Goal: Communication & Community: Answer question/provide support

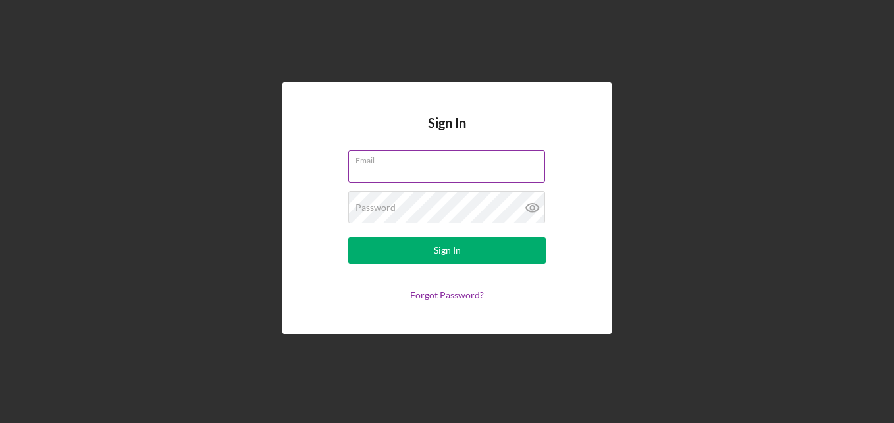
paste input "[EMAIL_ADDRESS][DOMAIN_NAME]"
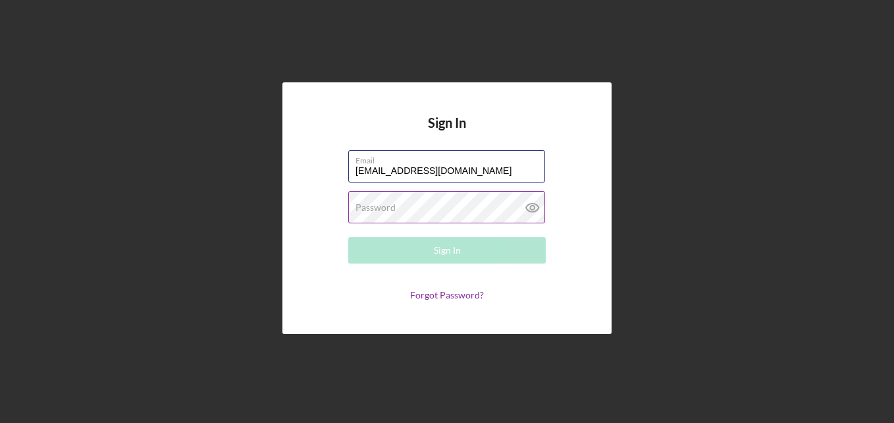
type input "[EMAIL_ADDRESS][DOMAIN_NAME]"
click at [377, 209] on label "Password" at bounding box center [375, 207] width 40 height 11
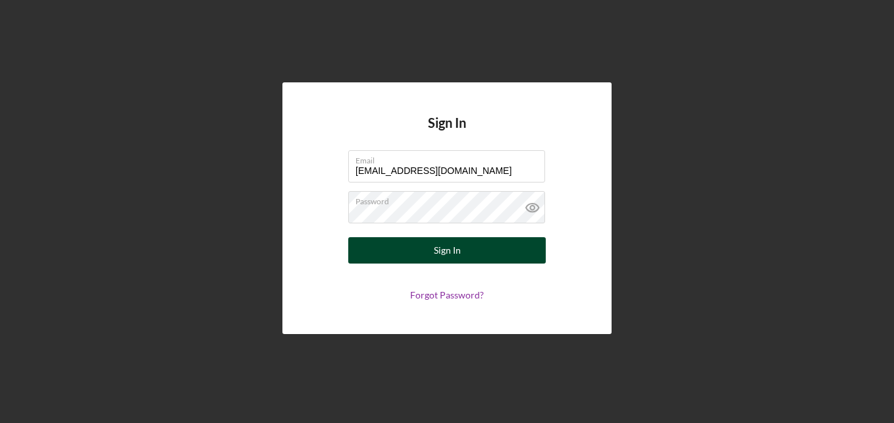
click at [468, 253] on button "Sign In" at bounding box center [446, 250] width 197 height 26
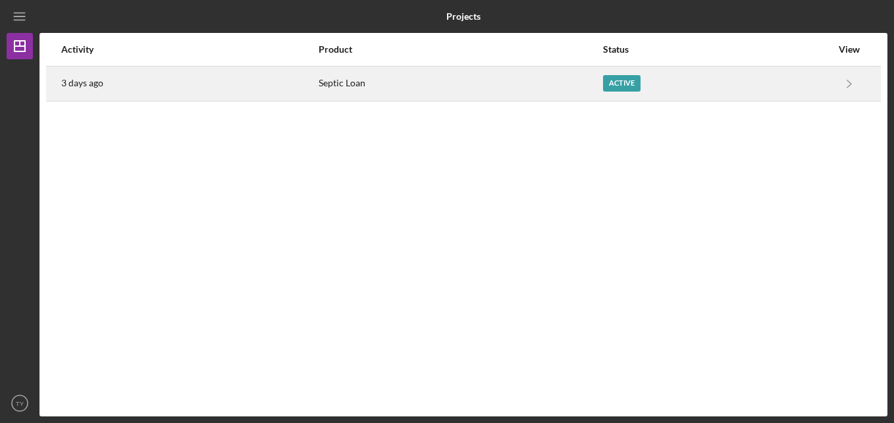
click at [608, 80] on div "Active" at bounding box center [622, 83] width 38 height 16
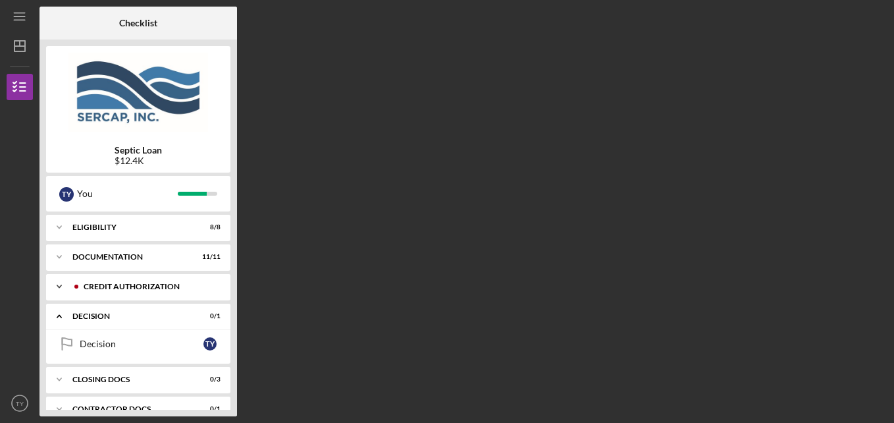
click at [62, 286] on icon "Icon/Expander" at bounding box center [59, 286] width 26 height 26
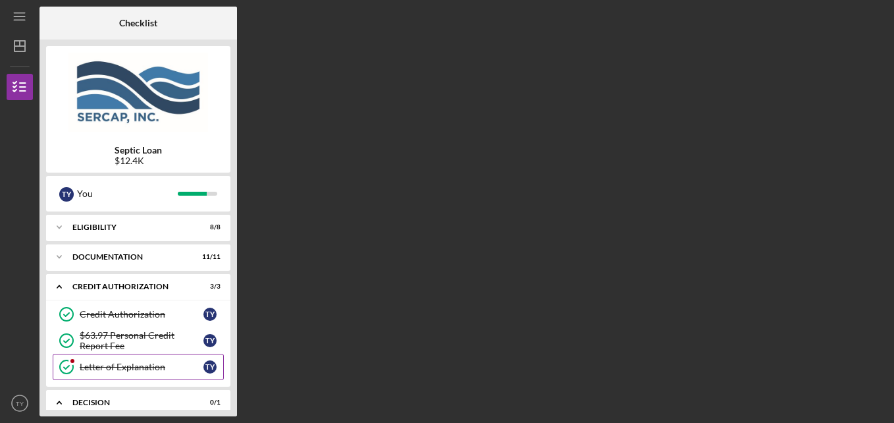
click at [145, 365] on div "Letter of Explanation" at bounding box center [142, 366] width 124 height 11
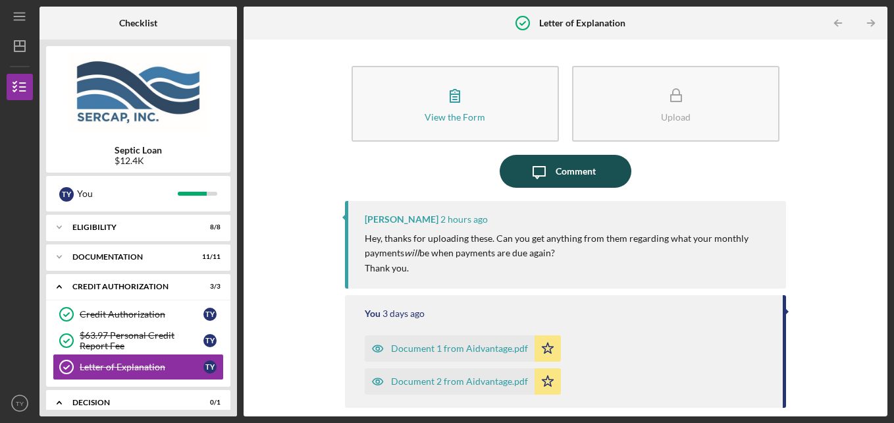
click at [556, 175] on div "Comment" at bounding box center [576, 171] width 40 height 33
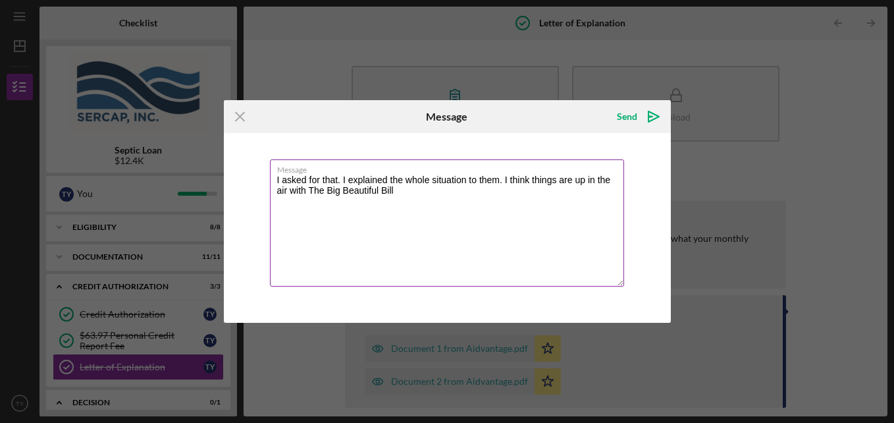
click at [403, 190] on textarea "I asked for that. I explained the whole situation to them. I think things are u…" at bounding box center [447, 222] width 354 height 127
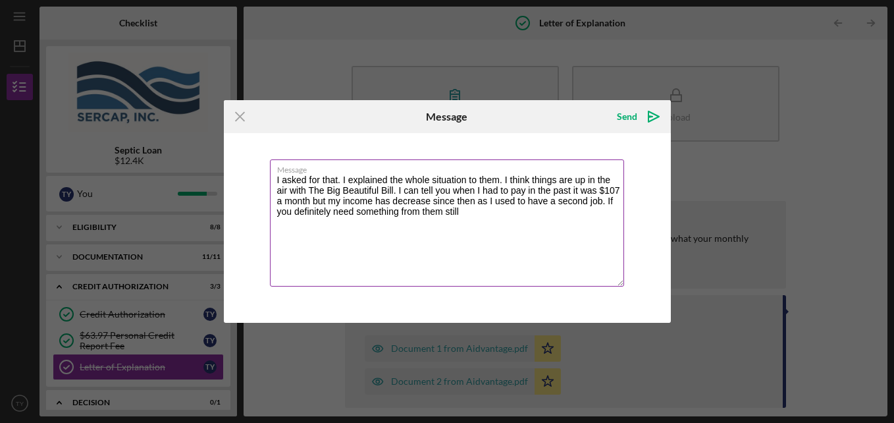
click at [375, 197] on textarea "I asked for that. I explained the whole situation to them. I think things are u…" at bounding box center [447, 222] width 354 height 127
click at [776, 247] on div "Icon/Menu Close Message Send Icon/icon-invite-send Message I asked for that. I …" at bounding box center [447, 211] width 894 height 423
click at [421, 197] on textarea "I asked for that. I explained the whole situation to them. I think things are u…" at bounding box center [447, 222] width 354 height 127
click at [549, 196] on textarea "I asked for that. I explained the whole situation to them. I think things are u…" at bounding box center [447, 222] width 354 height 127
click at [425, 216] on textarea "I asked for that. I explained the whole situation to them. I think things are u…" at bounding box center [447, 222] width 354 height 127
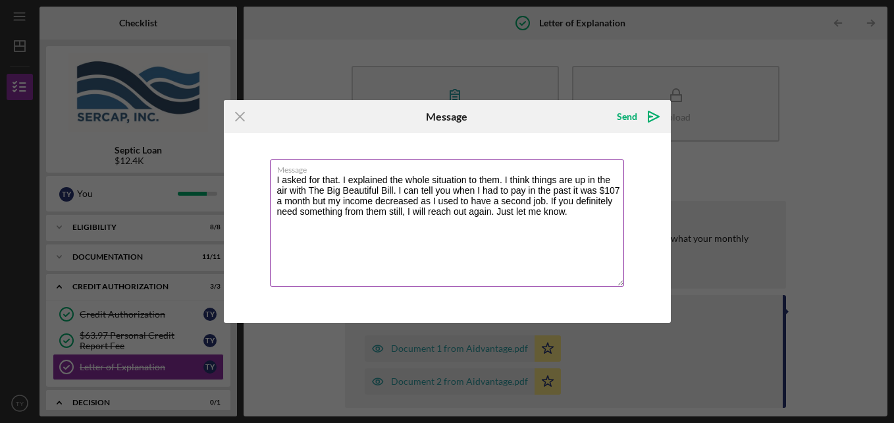
click at [579, 211] on textarea "I asked for that. I explained the whole situation to them. I think things are u…" at bounding box center [447, 222] width 354 height 127
type textarea "I asked for that. I explained the whole situation to them. I think things are u…"
click at [650, 118] on icon "Icon/icon-invite-send" at bounding box center [653, 116] width 33 height 33
